Goal: Find specific page/section: Find specific page/section

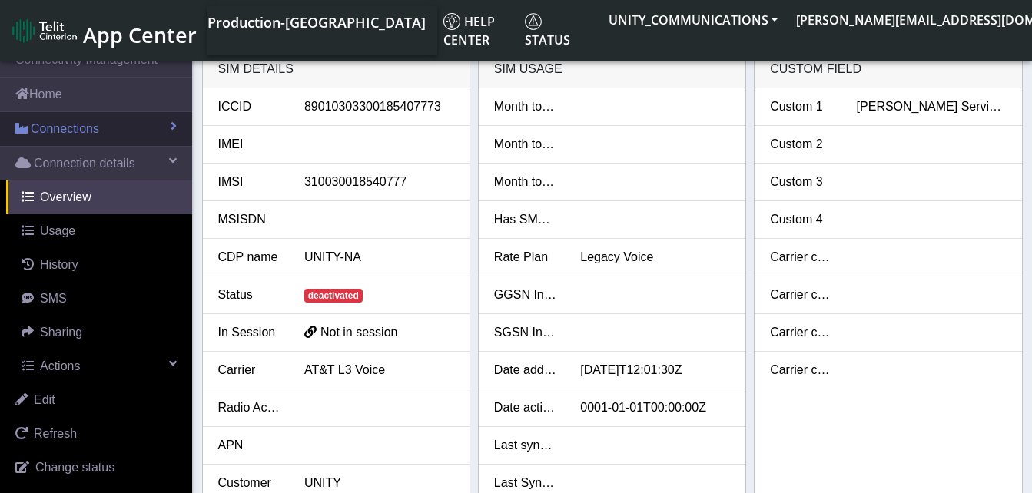
click at [37, 132] on span "Connections" at bounding box center [65, 129] width 68 height 18
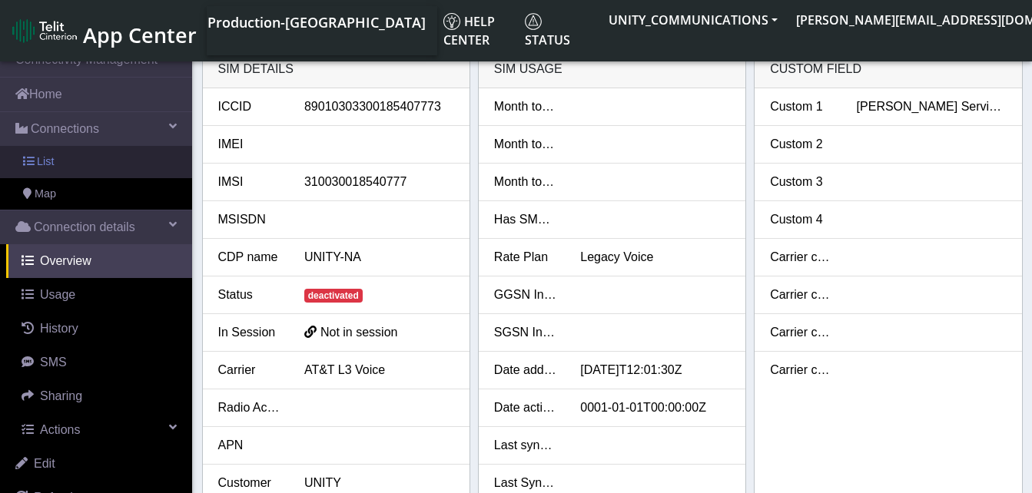
click at [41, 154] on span "List" at bounding box center [45, 162] width 17 height 17
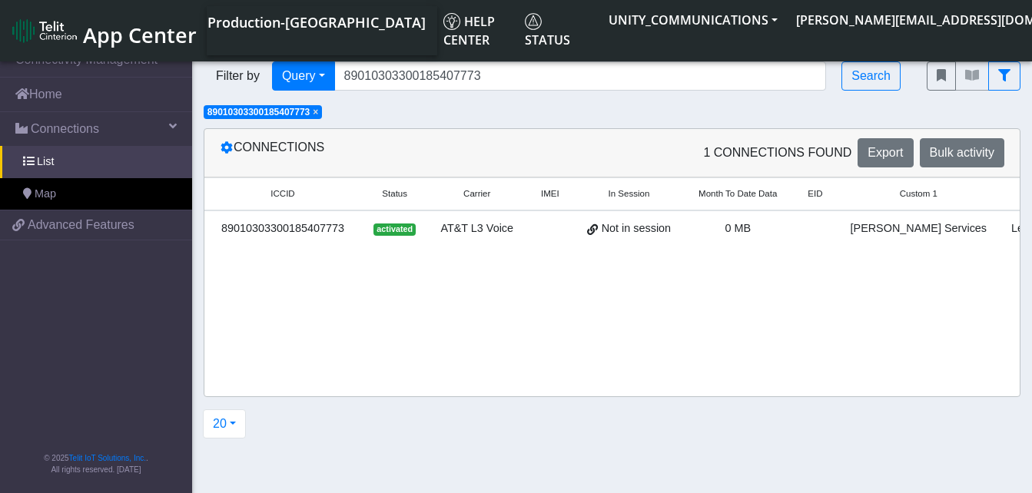
click at [318, 113] on span "×" at bounding box center [315, 112] width 5 height 11
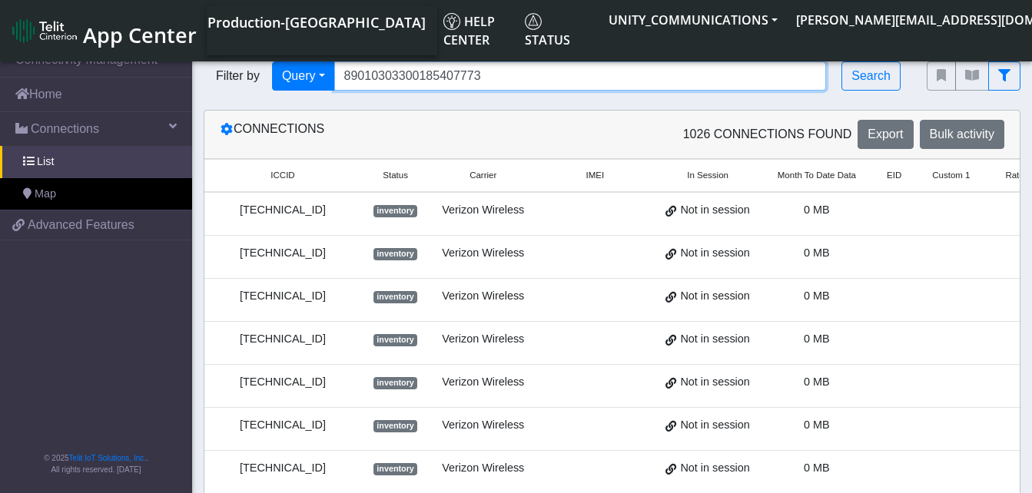
click at [491, 76] on input "89010303300185407773" at bounding box center [580, 75] width 493 height 29
type input "8"
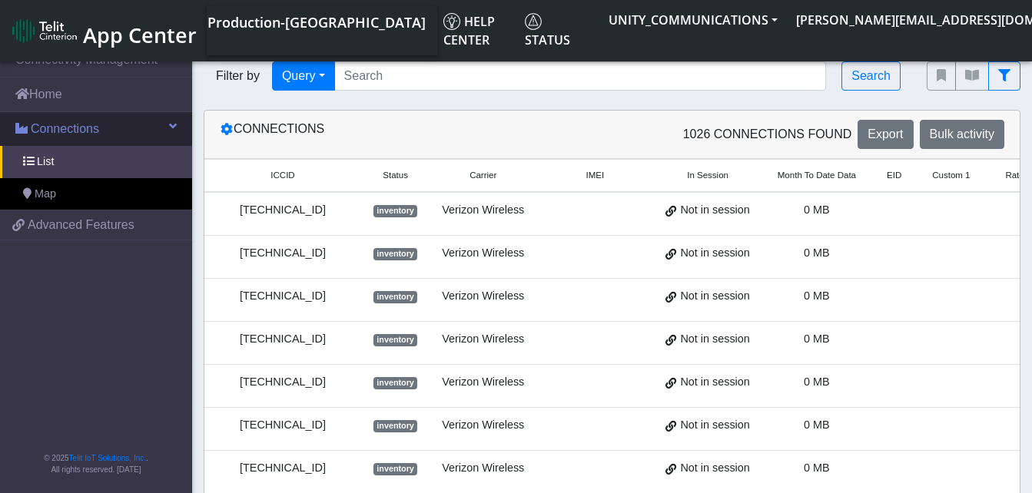
click at [61, 128] on span "Connections" at bounding box center [65, 129] width 68 height 18
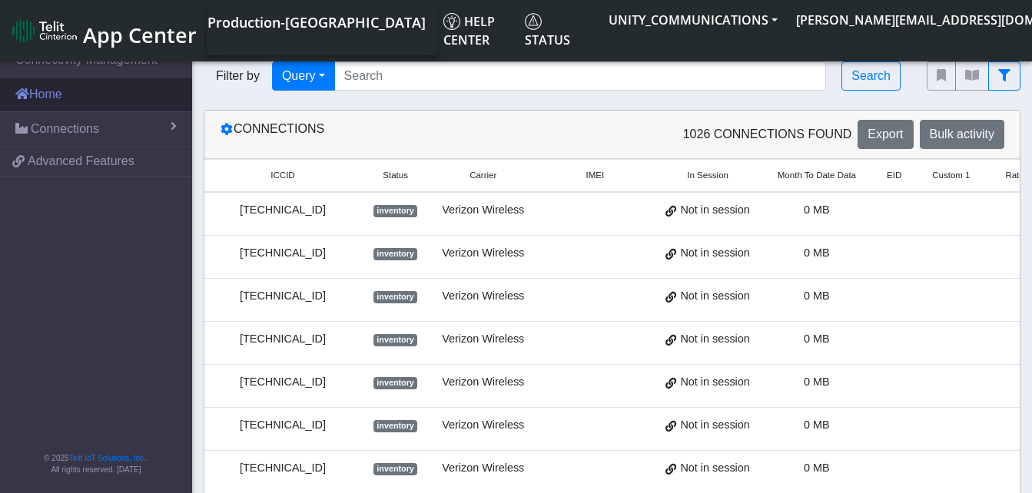
click at [61, 95] on link "Home" at bounding box center [96, 95] width 192 height 34
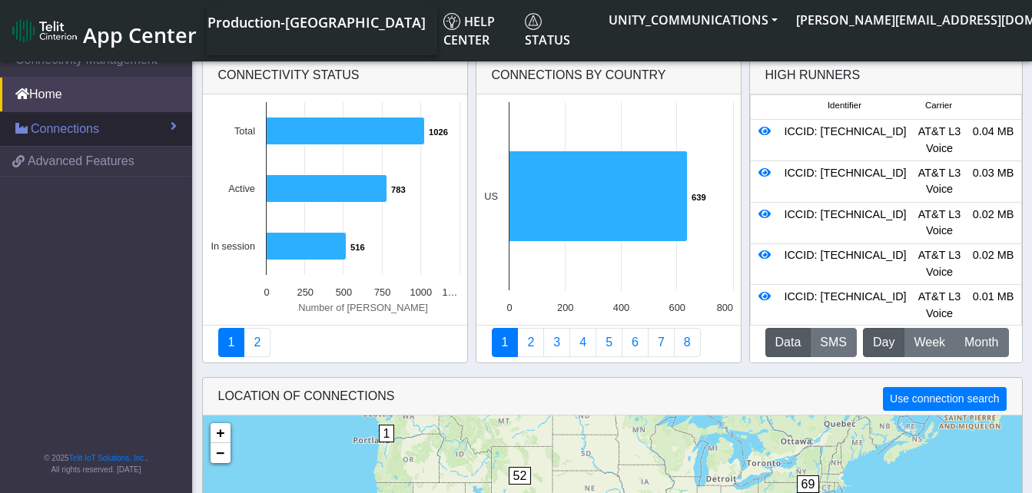
click at [61, 127] on span "Connections" at bounding box center [65, 129] width 68 height 18
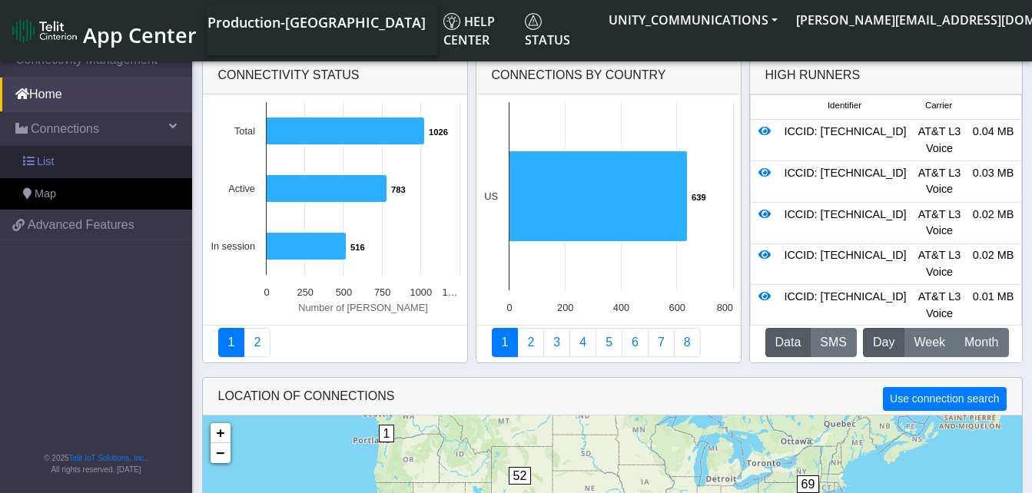
click at [58, 163] on link "List" at bounding box center [96, 162] width 192 height 32
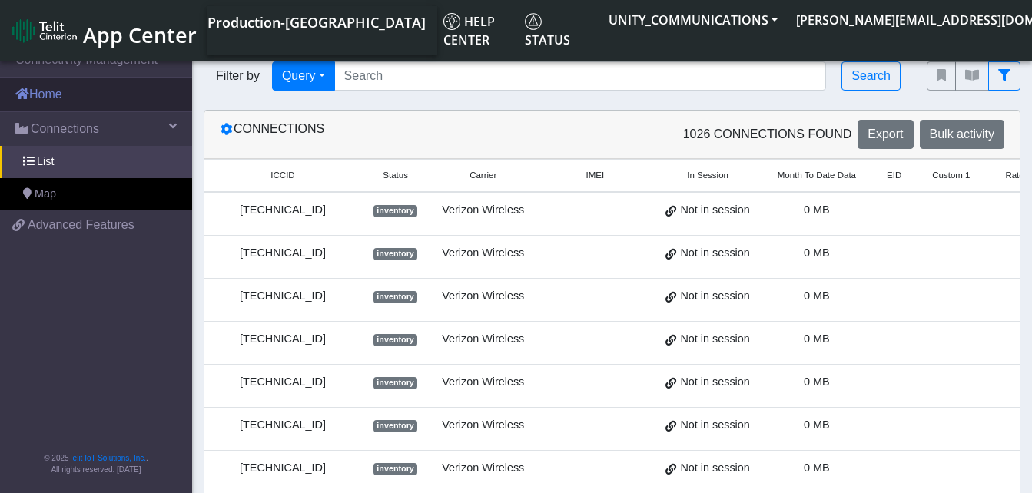
click at [54, 98] on link "Home" at bounding box center [96, 95] width 192 height 34
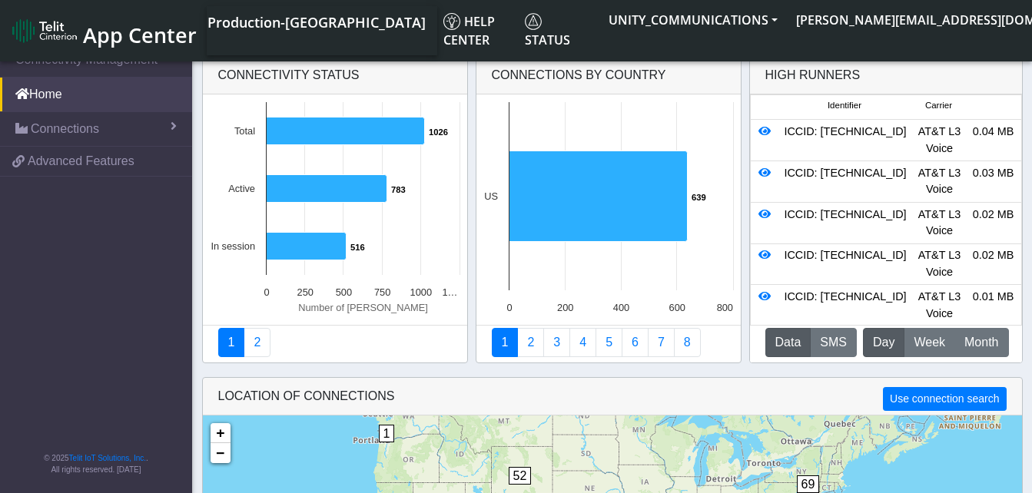
click at [794, 336] on button "Data" at bounding box center [788, 342] width 46 height 29
click at [977, 332] on button "M Month" at bounding box center [981, 342] width 54 height 29
